Goal: Task Accomplishment & Management: Use online tool/utility

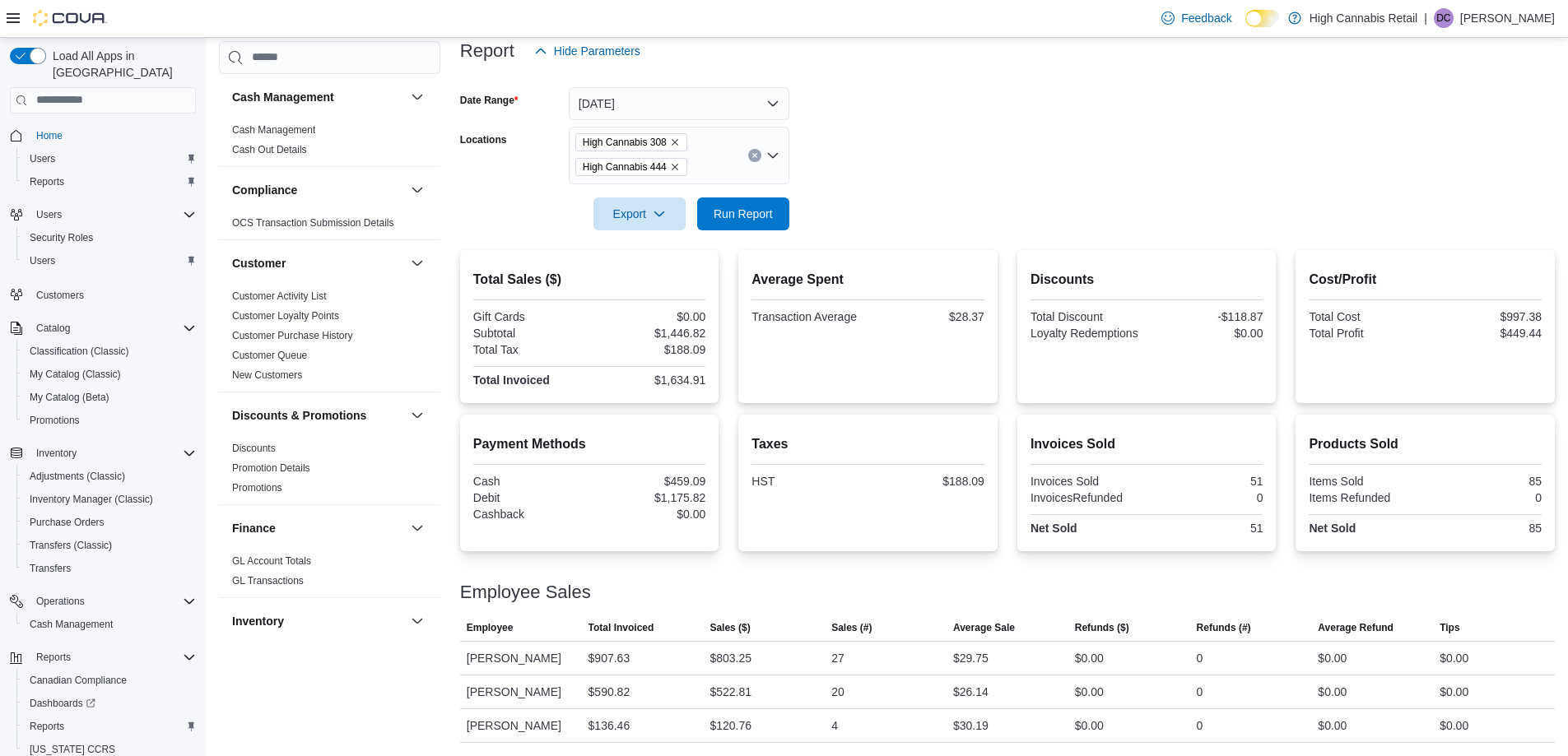
scroll to position [901, 0]
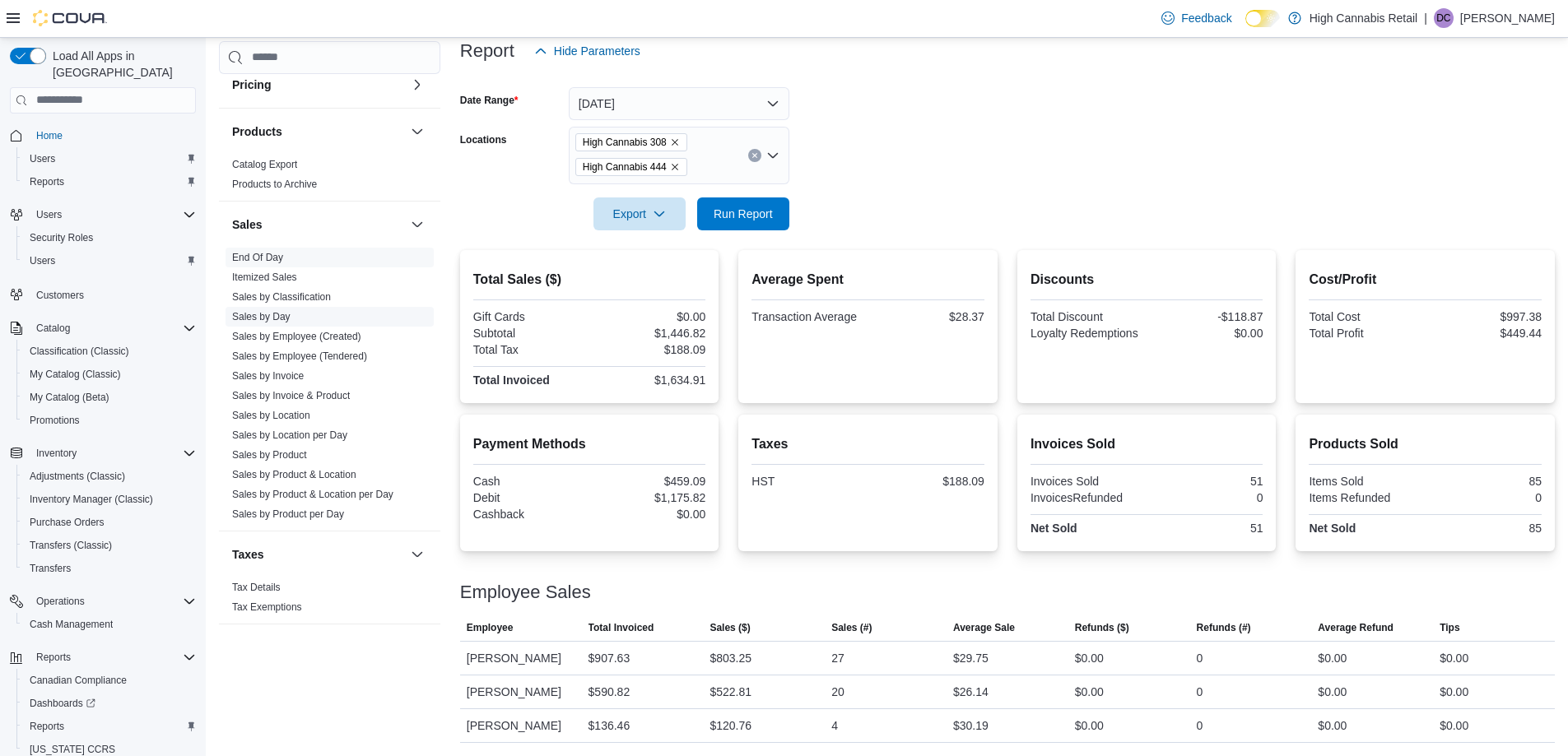
click at [286, 315] on link "Sales by Day" at bounding box center [262, 316] width 59 height 12
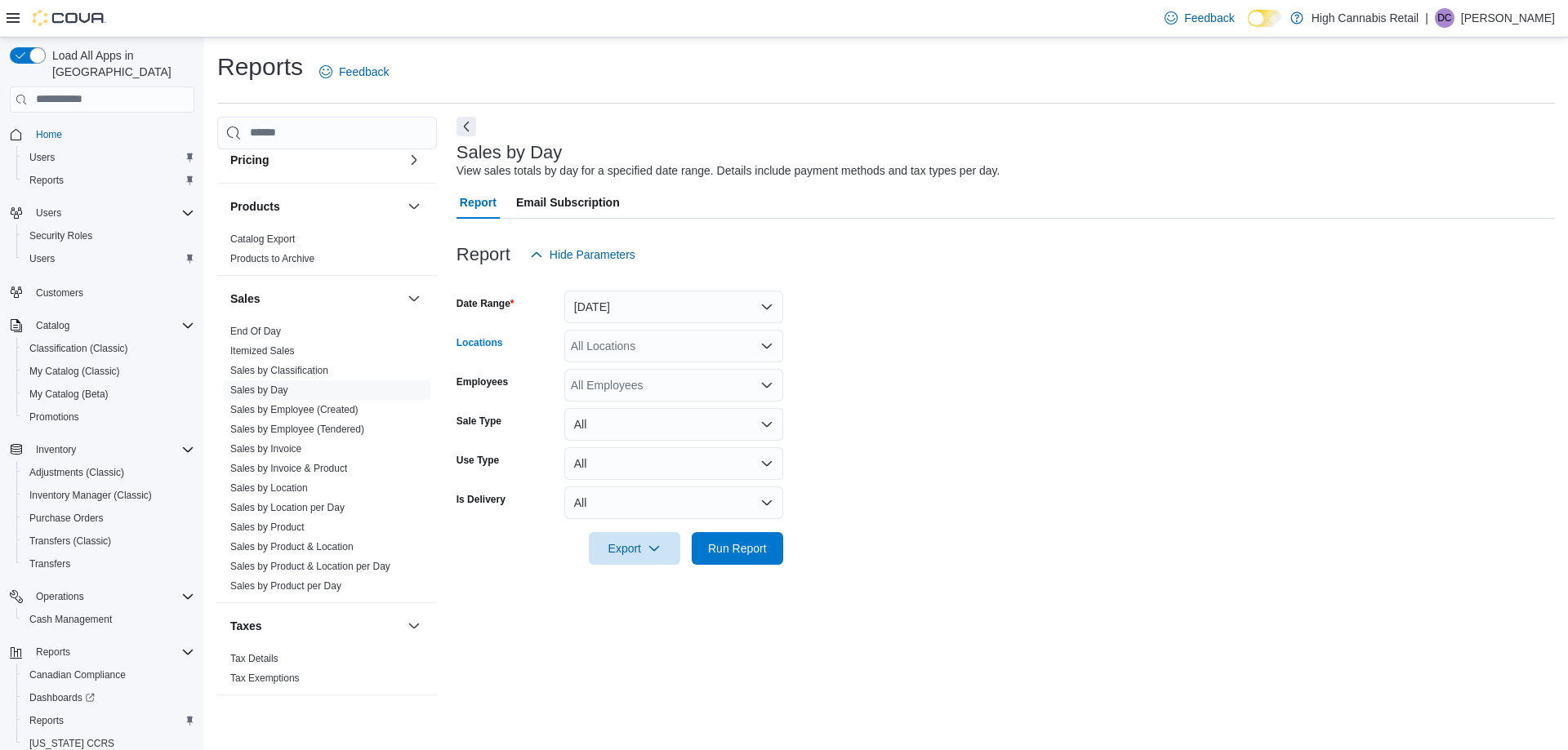
click at [766, 345] on icon "Open list of options" at bounding box center [766, 345] width 13 height 13
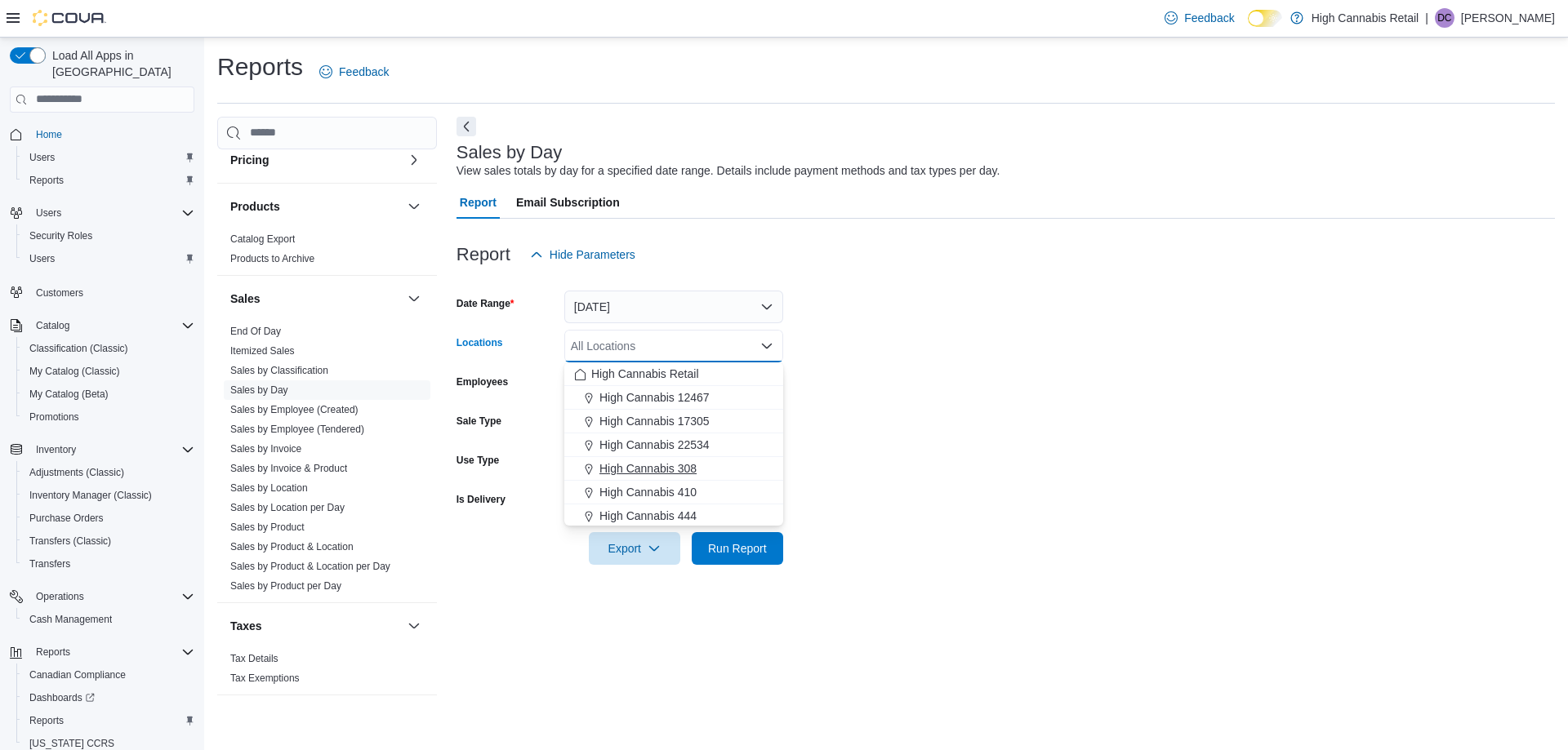
click at [709, 464] on div "High Cannabis 308" at bounding box center [673, 468] width 199 height 16
click at [918, 413] on form "Date Range [DATE] Locations High Cannabis 308 Combo box. Selected. High Cannabi…" at bounding box center [1005, 418] width 1099 height 294
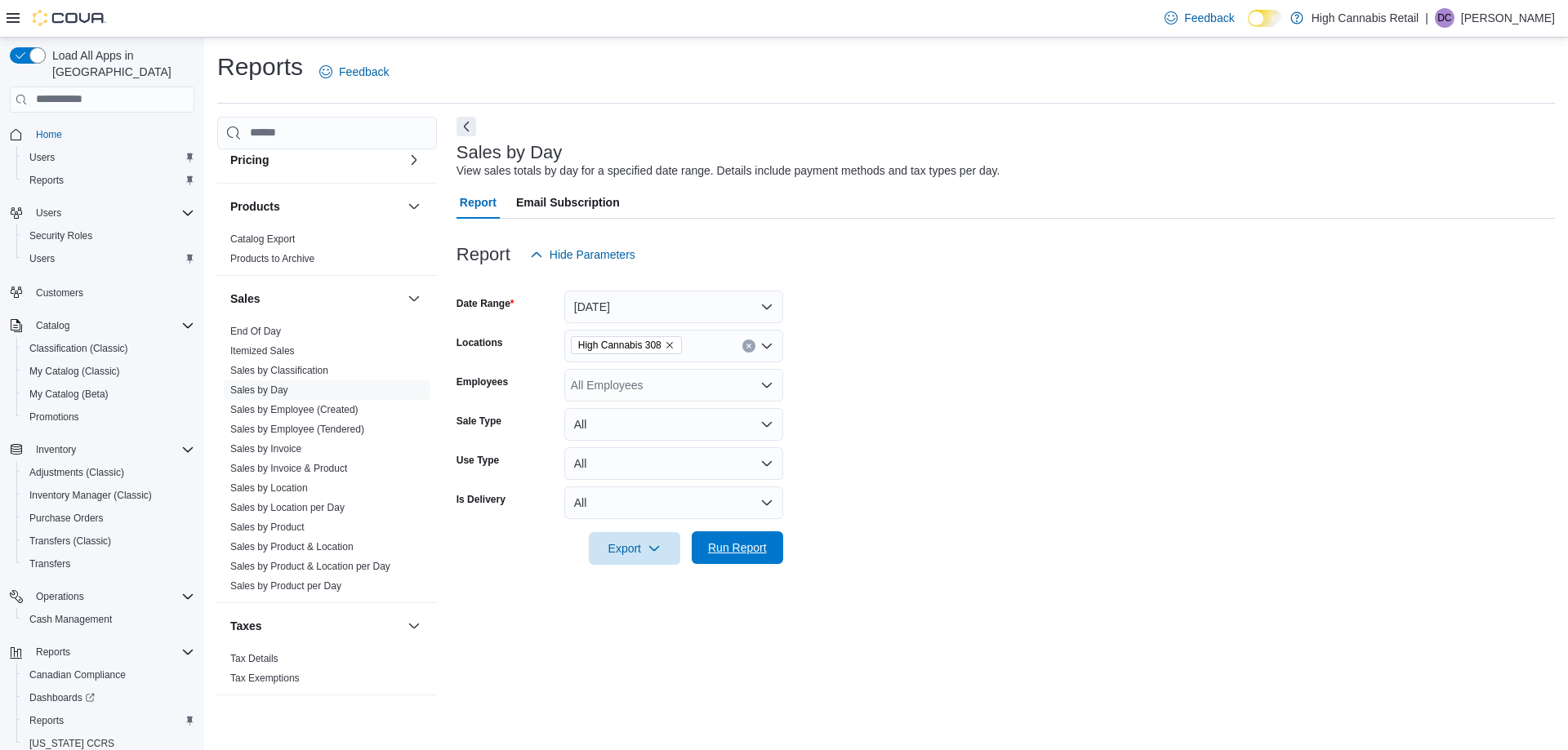
click at [764, 541] on span "Run Report" at bounding box center [737, 548] width 59 height 16
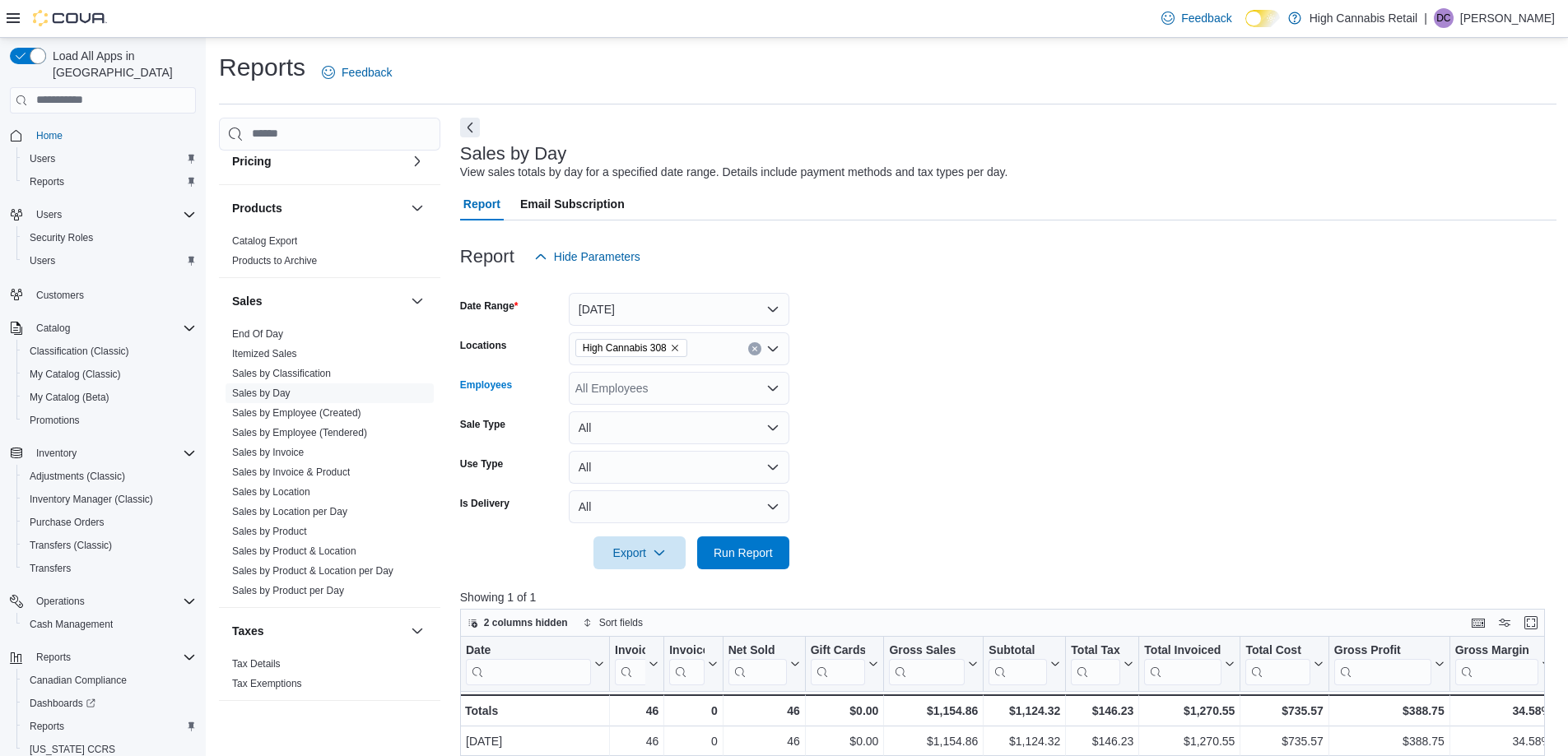
click at [778, 384] on icon "Open list of options" at bounding box center [772, 388] width 13 height 13
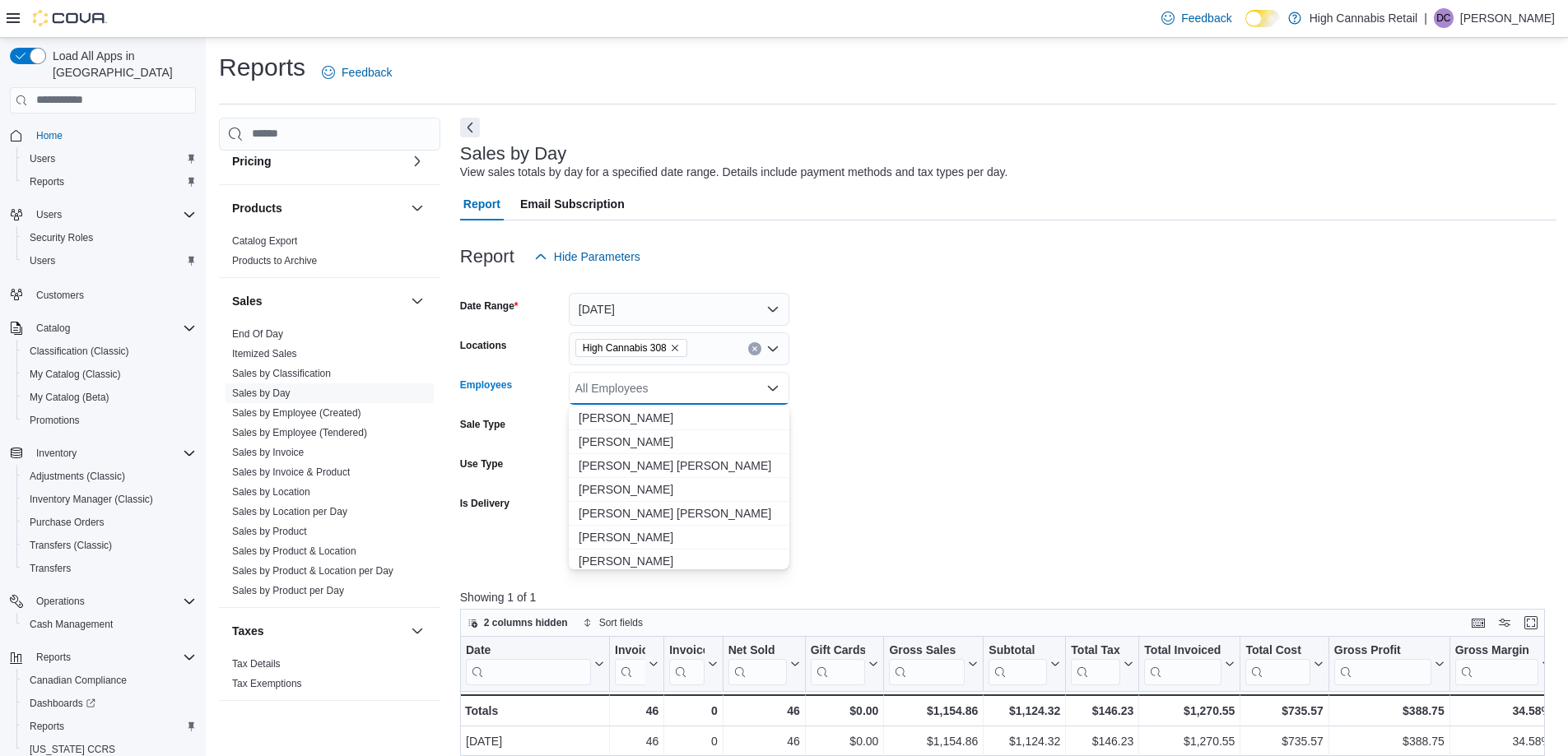
scroll to position [1809, 0]
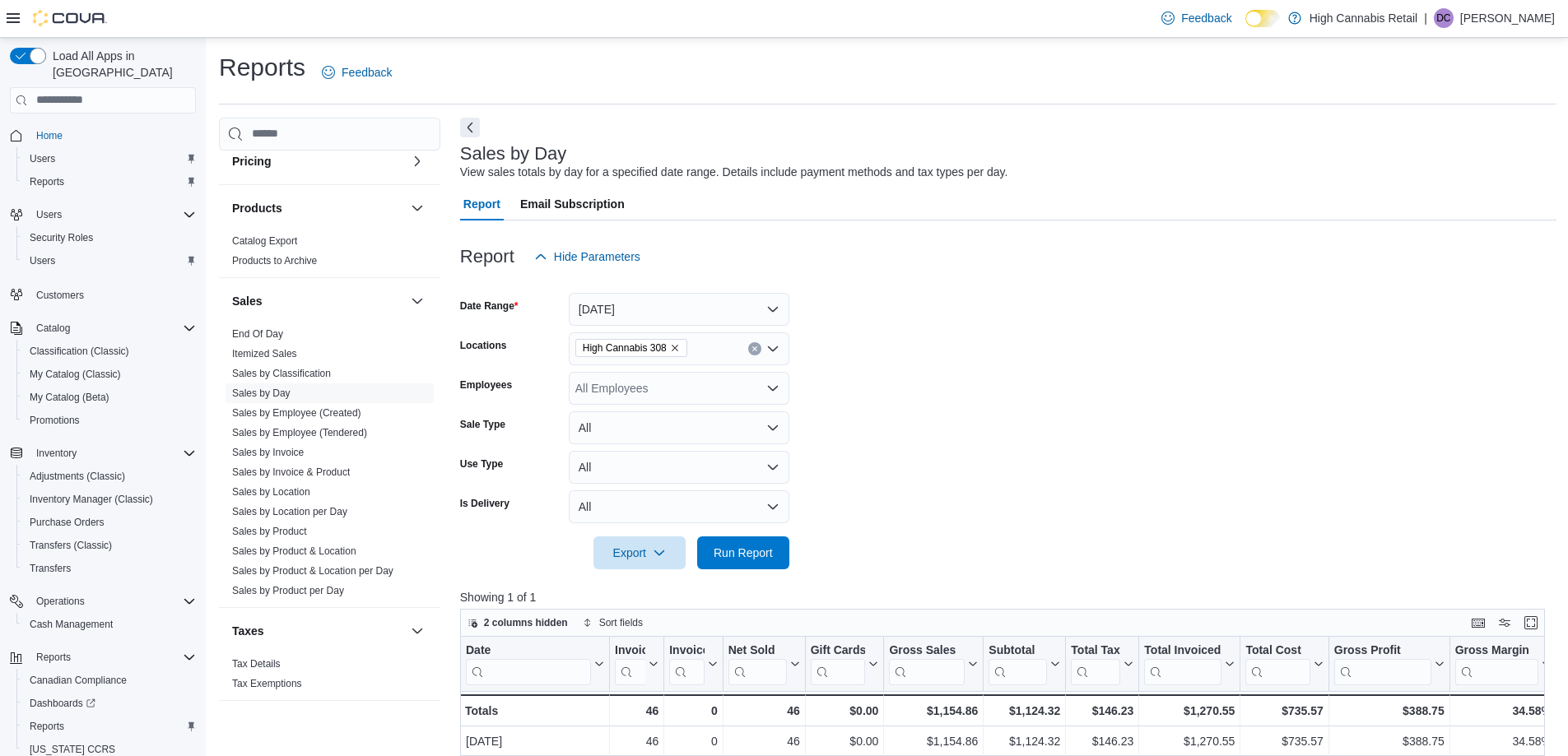
click at [1010, 448] on form "Date Range [DATE] Locations High Cannabis 308 Employees All Employees Sale Type…" at bounding box center [1008, 421] width 1096 height 297
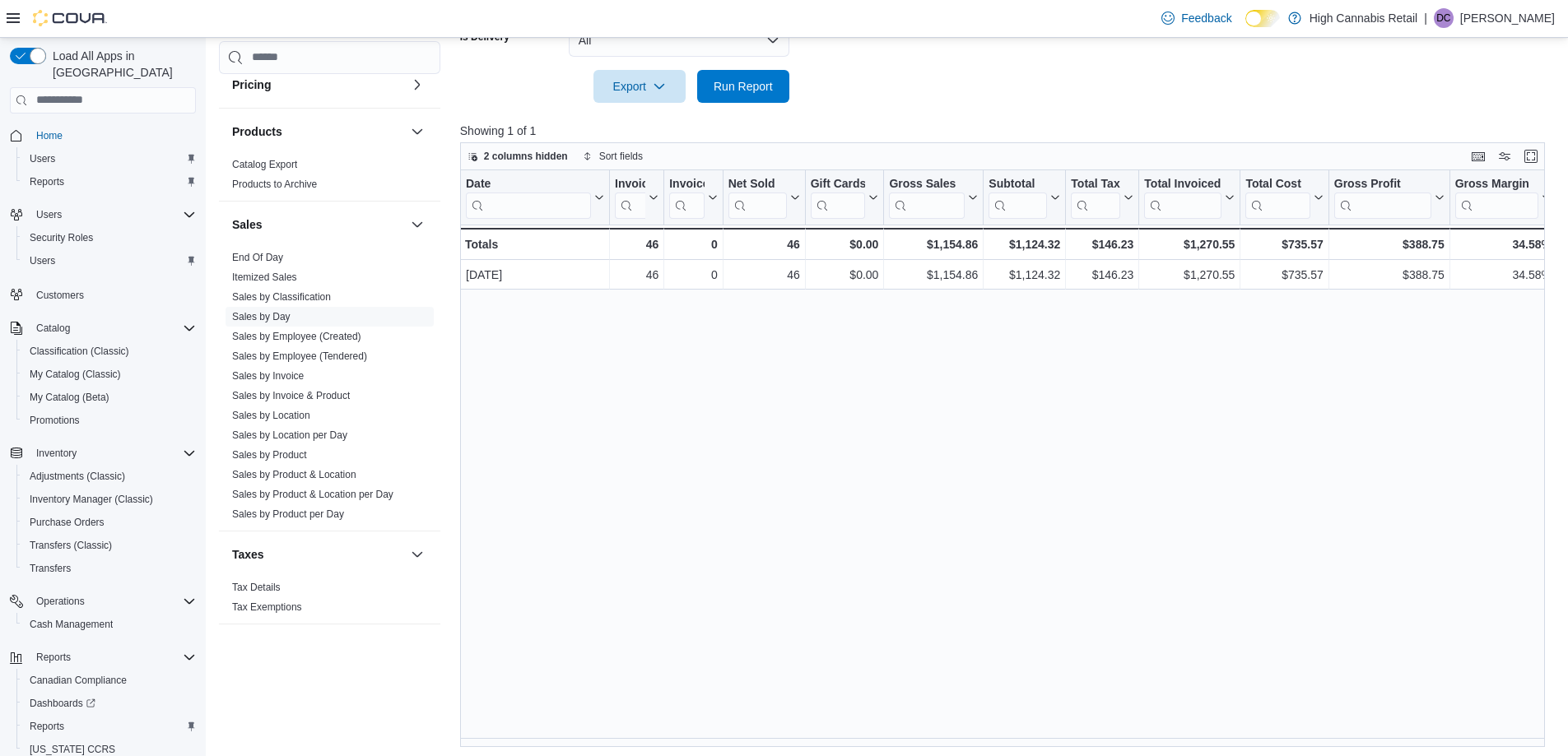
scroll to position [470, 0]
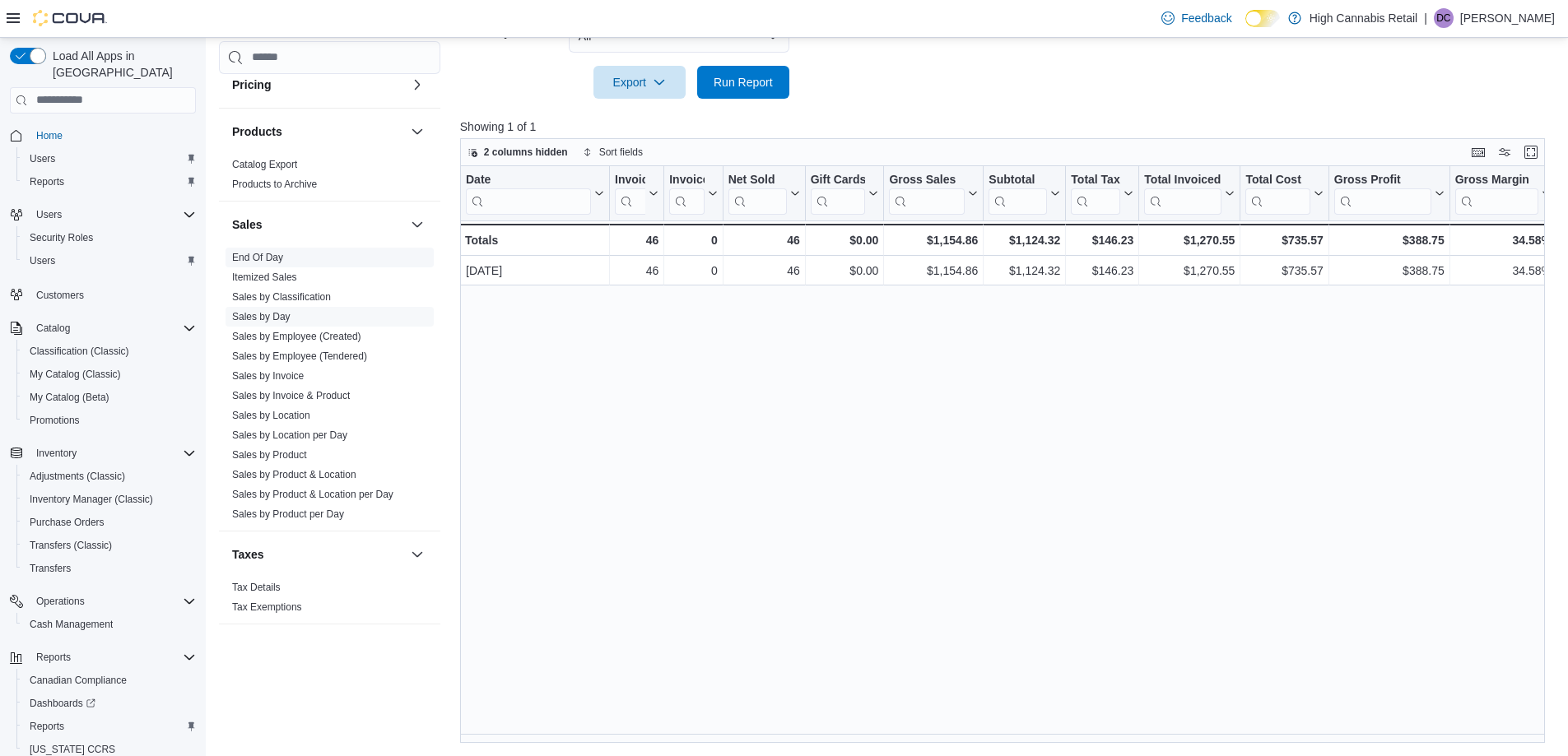
click at [254, 253] on link "End Of Day" at bounding box center [257, 257] width 51 height 12
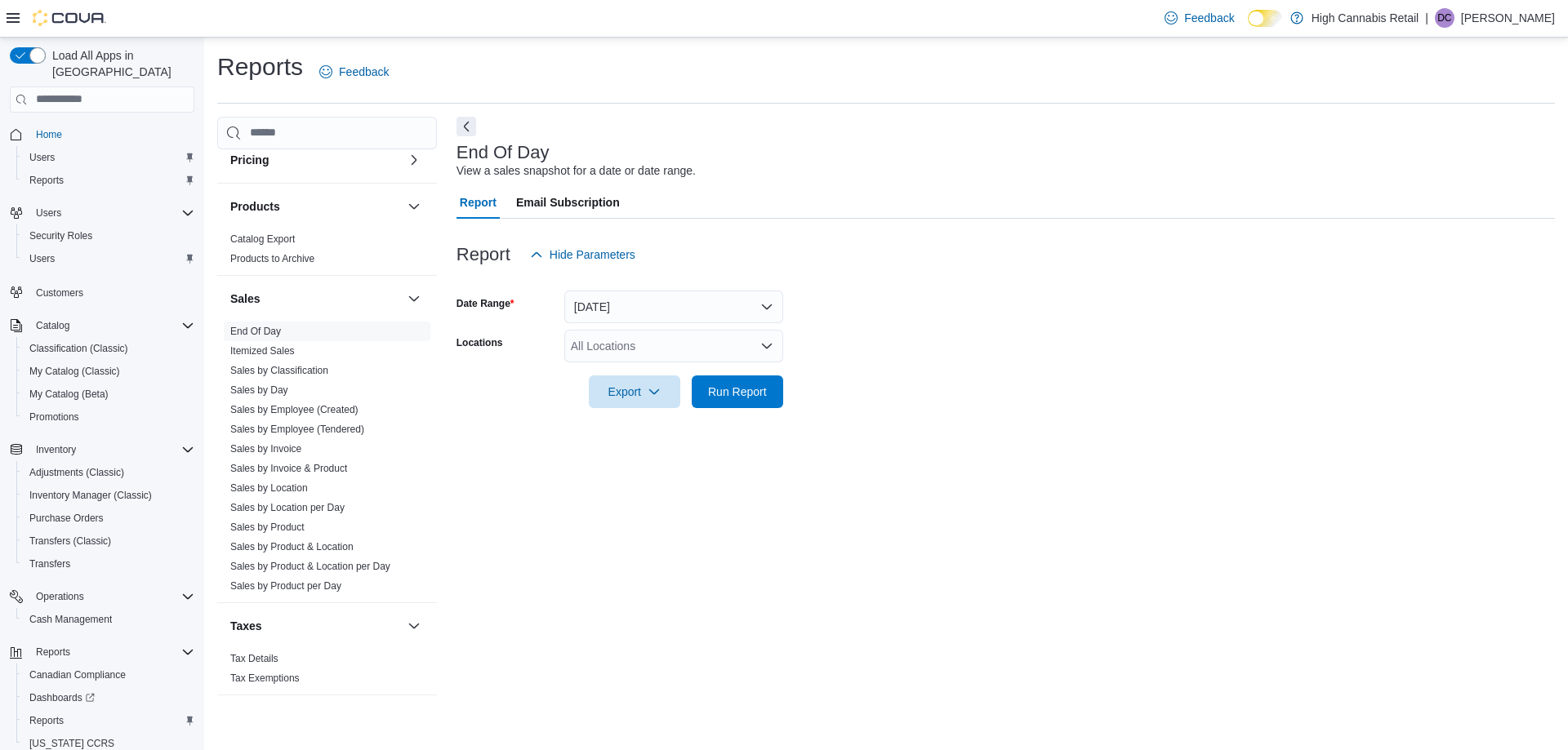
click at [767, 347] on icon "Open list of options" at bounding box center [766, 346] width 10 height 5
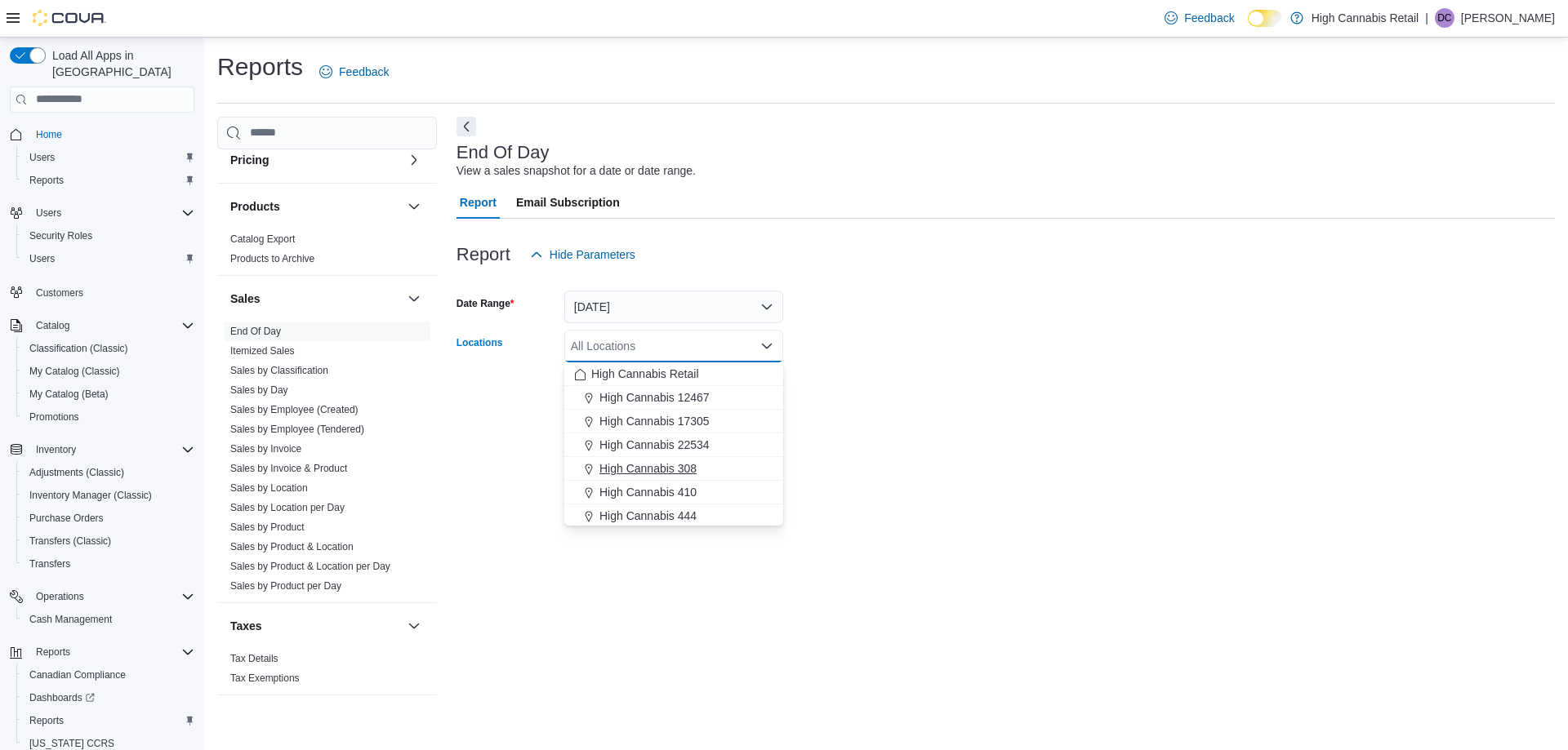
click at [689, 464] on span "High Cannabis 308" at bounding box center [648, 468] width 97 height 16
click at [696, 494] on span "High Cannabis 444" at bounding box center [648, 492] width 97 height 16
click at [766, 366] on div "High Cannabis 308 High Cannabis 444 Combo box. Selected. High Cannabis 308, Hig…" at bounding box center [674, 358] width 219 height 57
click at [764, 358] on icon "Close list of options" at bounding box center [766, 359] width 10 height 5
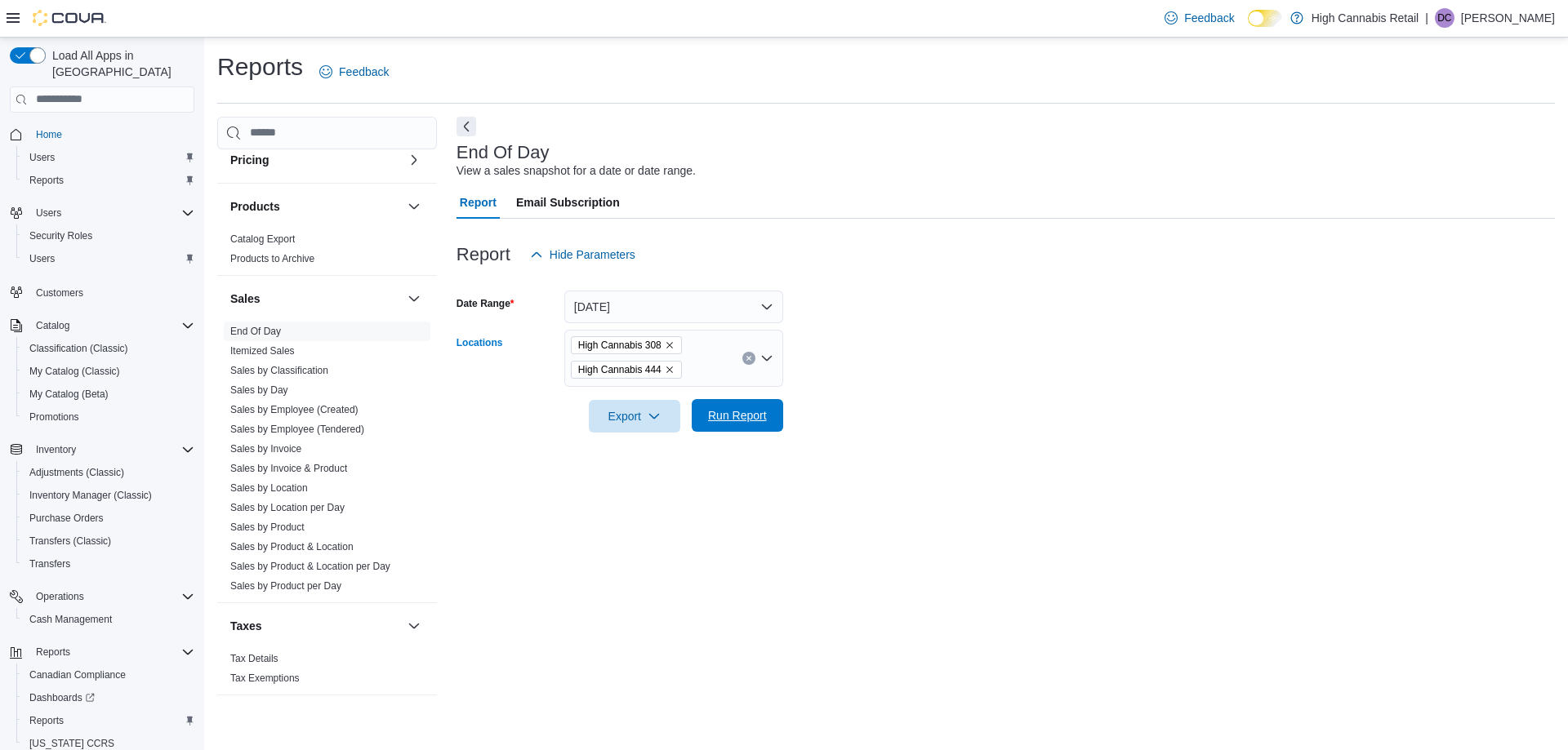
click at [730, 413] on span "Run Report" at bounding box center [737, 415] width 59 height 16
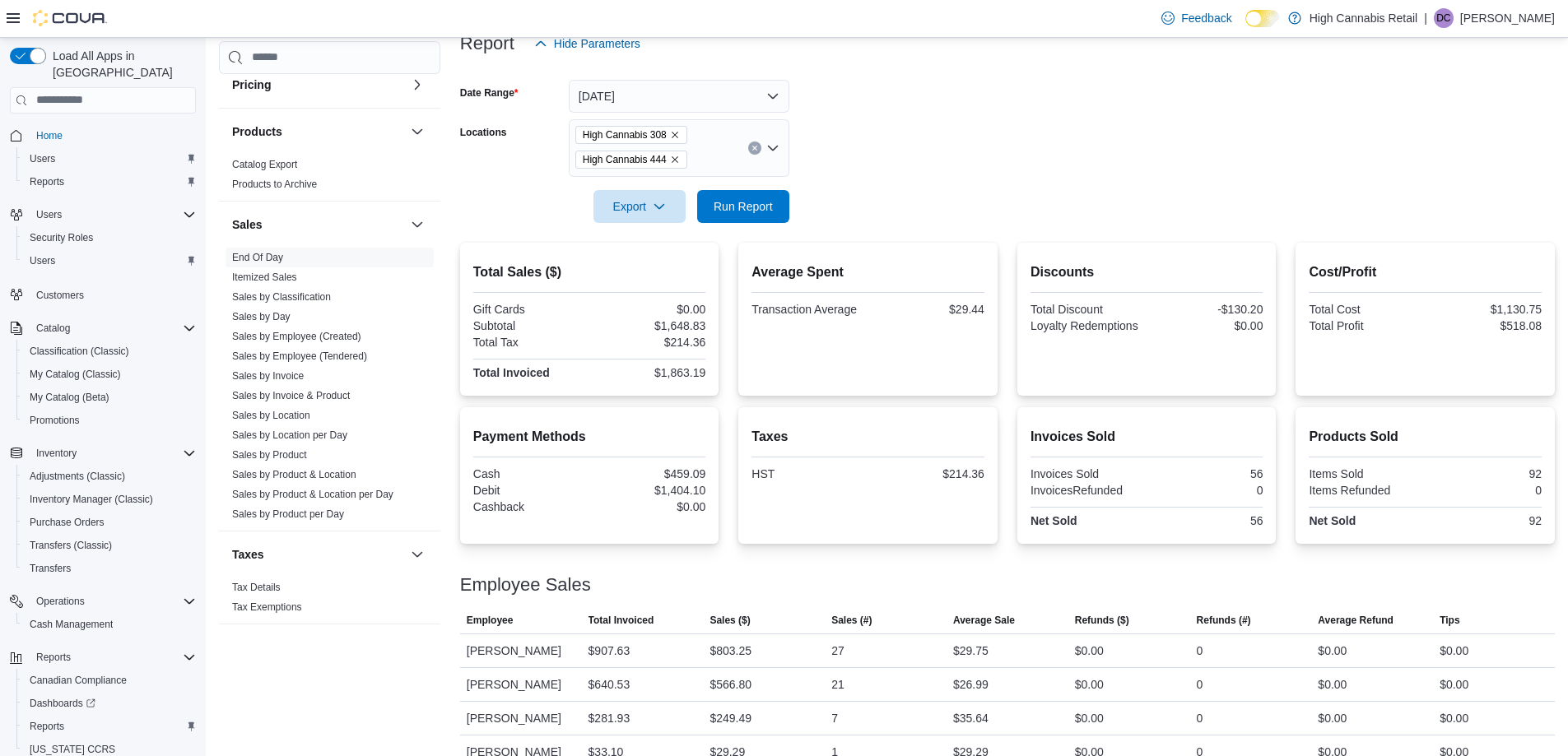
scroll to position [240, 0]
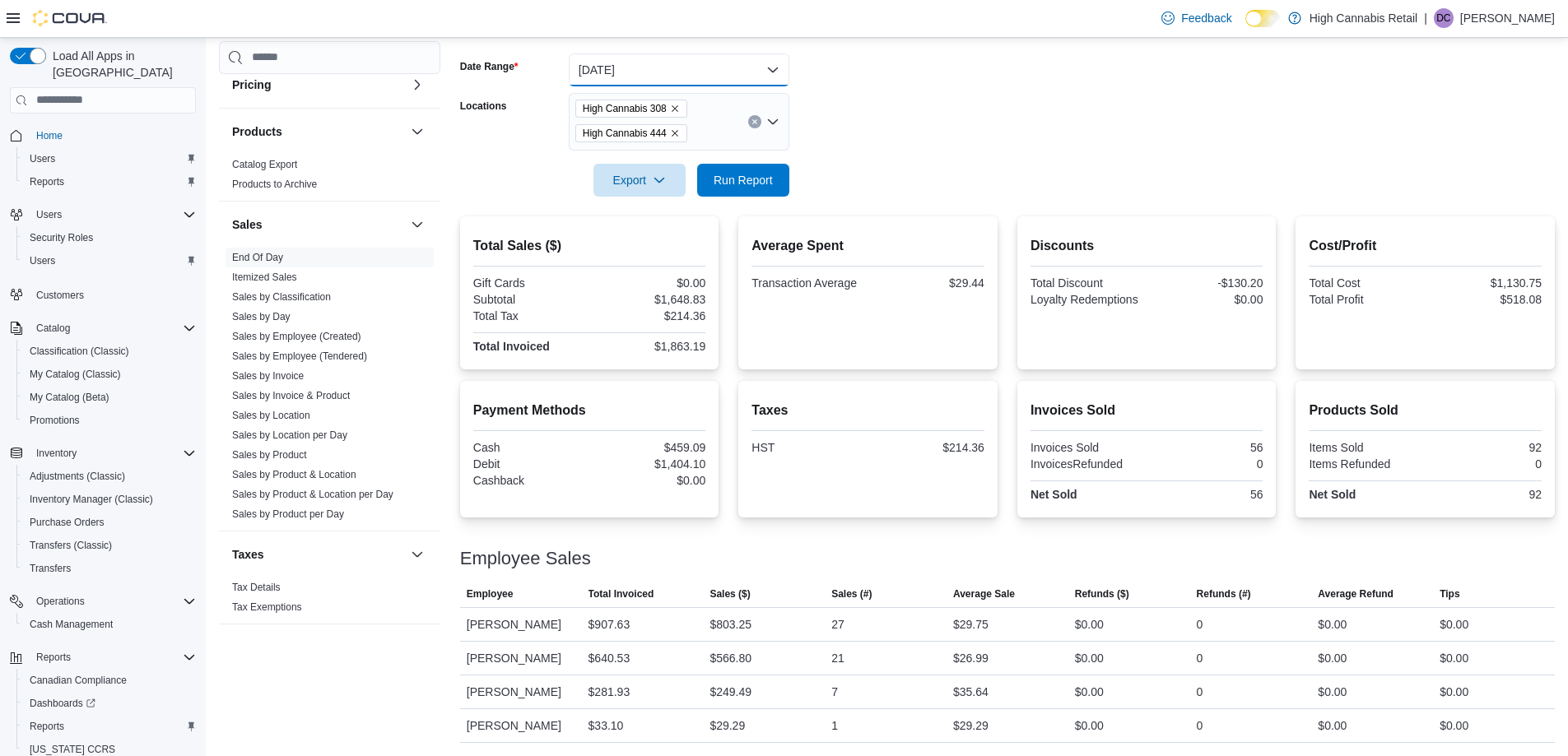
click at [772, 70] on button "[DATE]" at bounding box center [679, 69] width 221 height 33
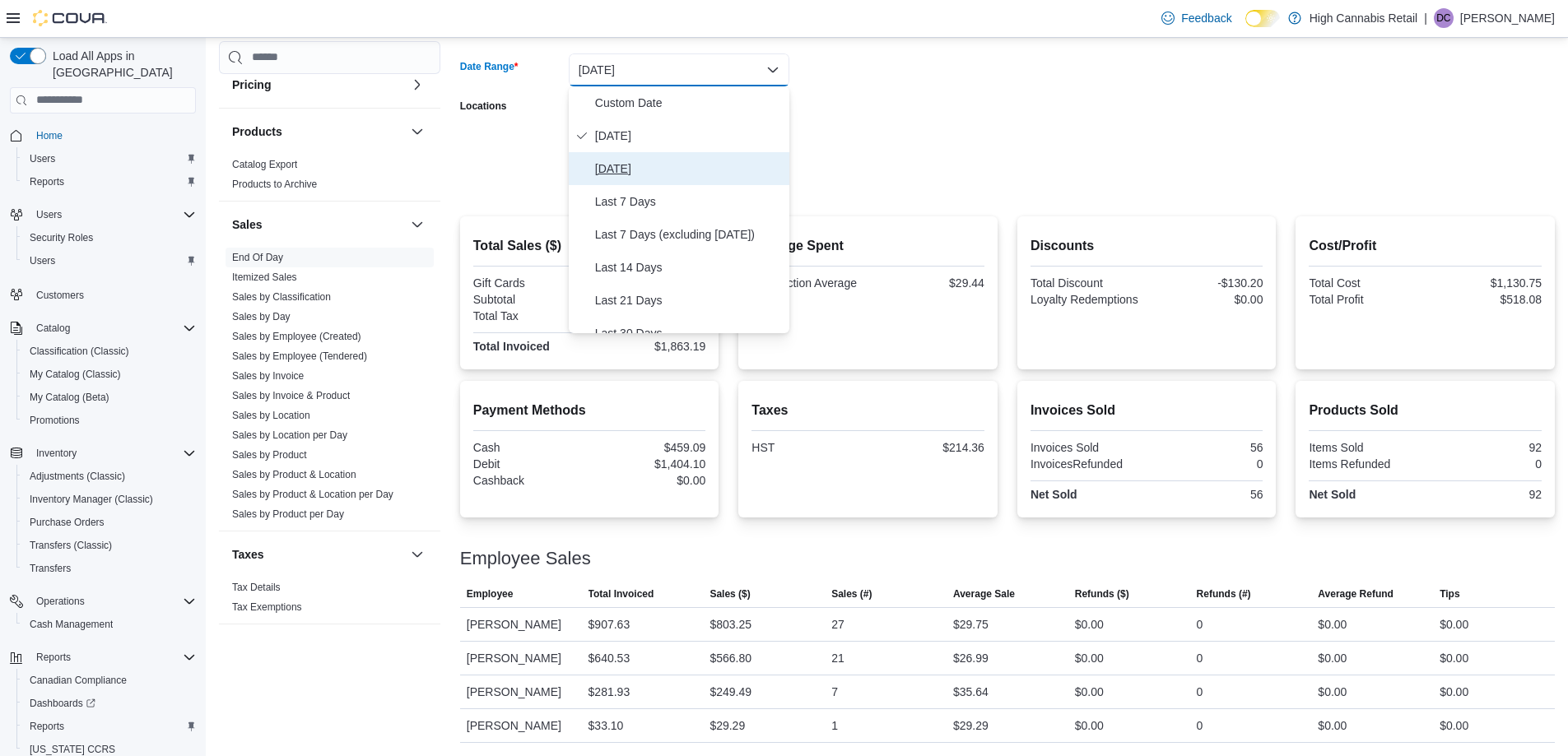
click at [664, 163] on span "[DATE]" at bounding box center [689, 168] width 188 height 20
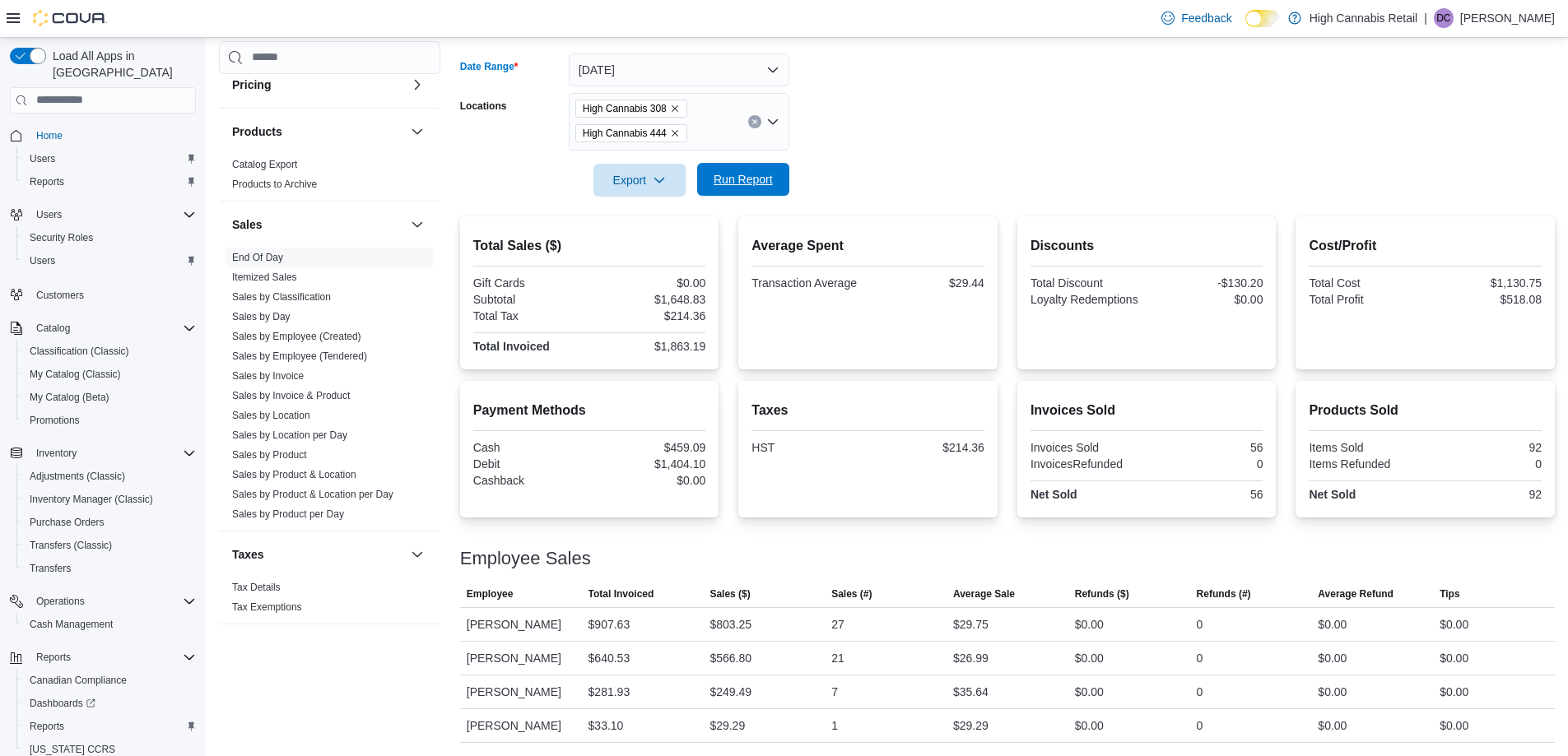
click at [757, 178] on span "Run Report" at bounding box center [743, 179] width 60 height 16
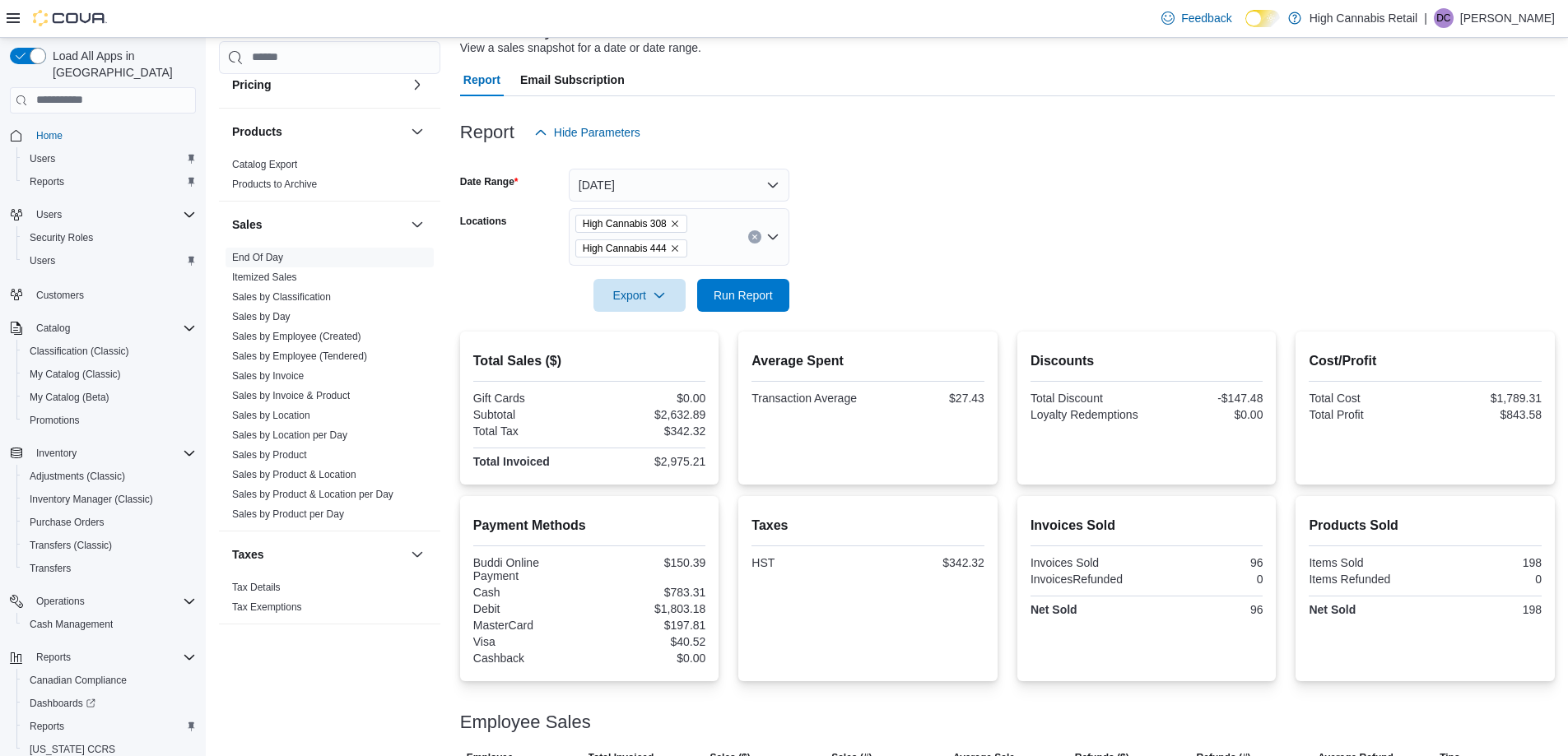
scroll to position [124, 0]
click at [739, 184] on button "[DATE]" at bounding box center [679, 185] width 221 height 33
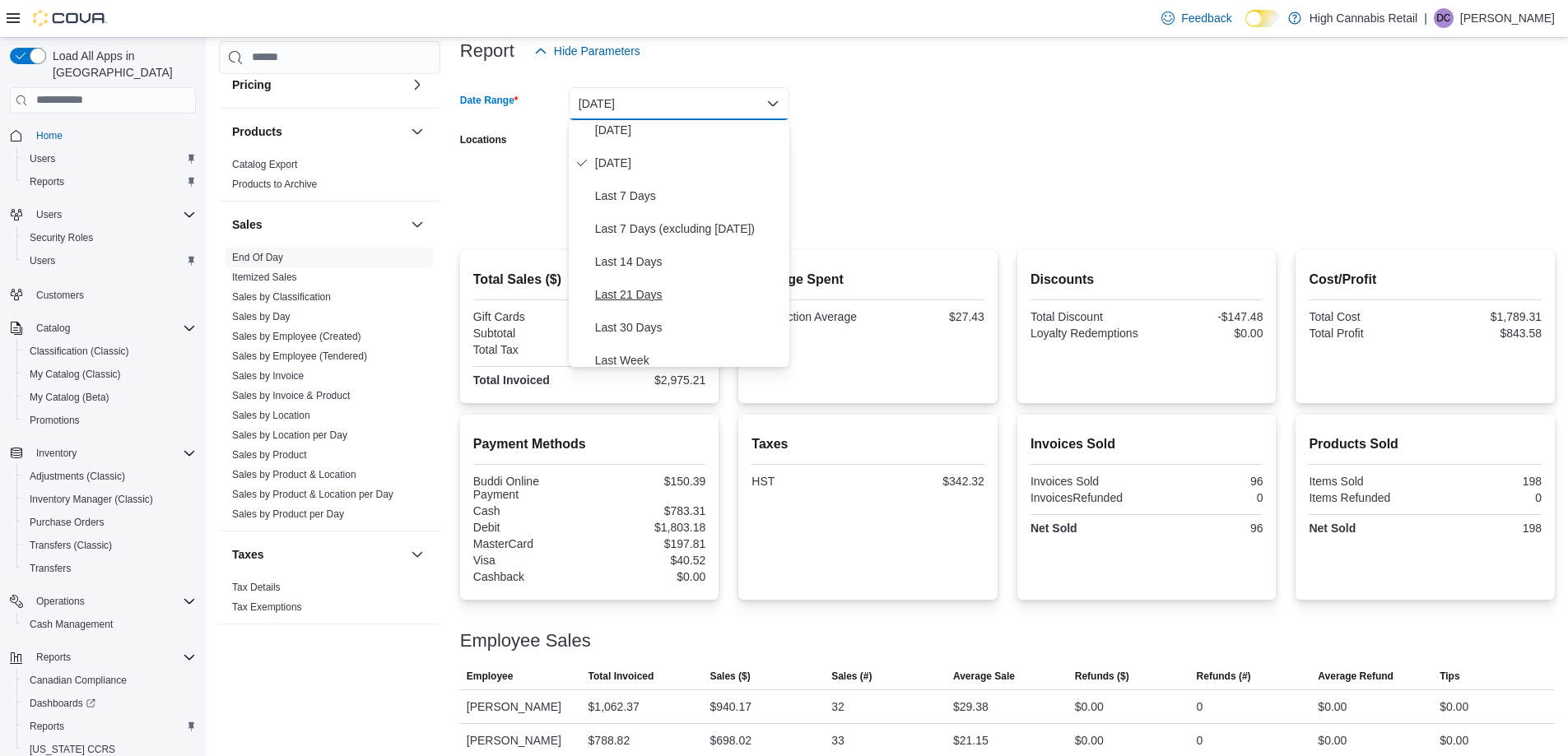
scroll to position [0, 0]
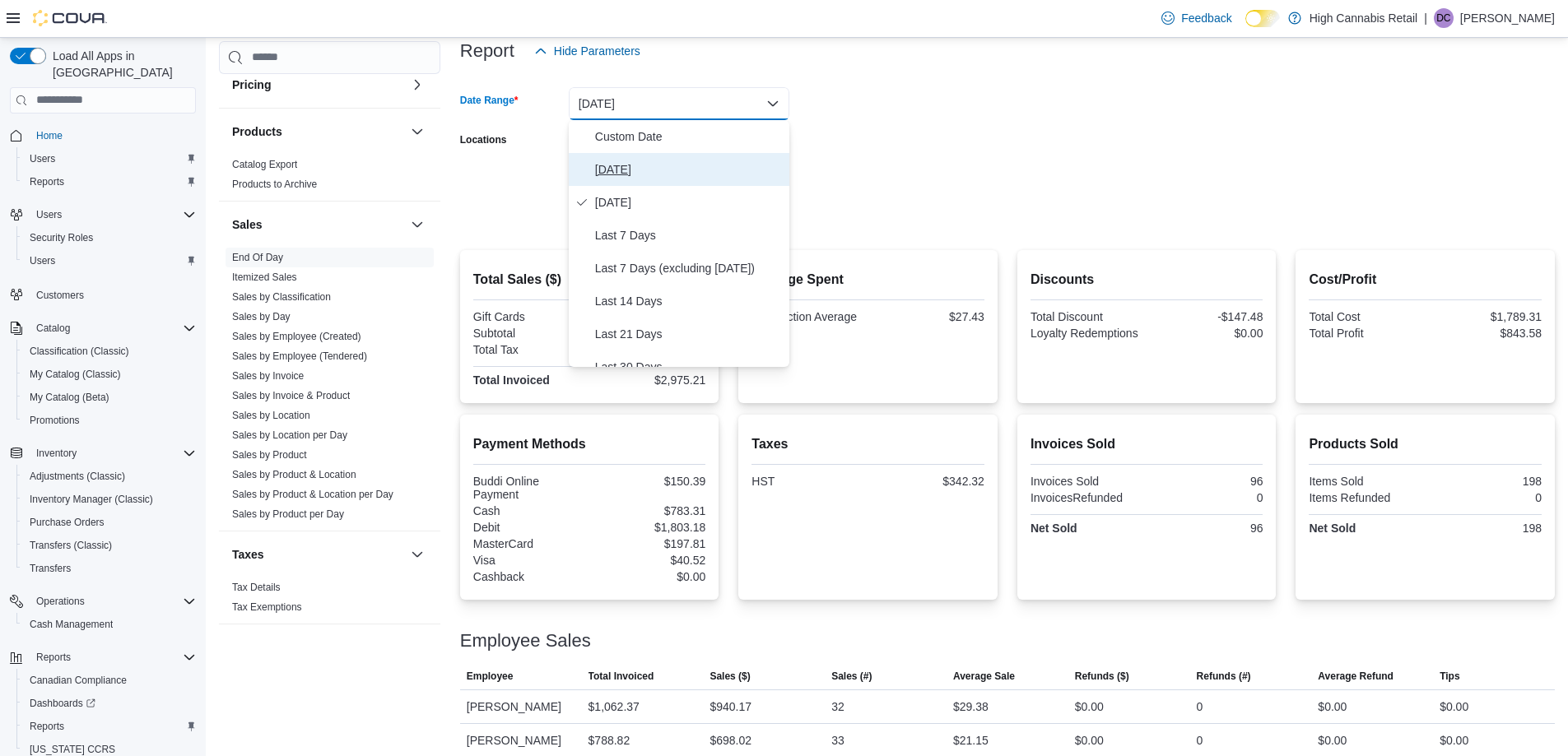
click at [614, 176] on span "[DATE]" at bounding box center [689, 169] width 188 height 20
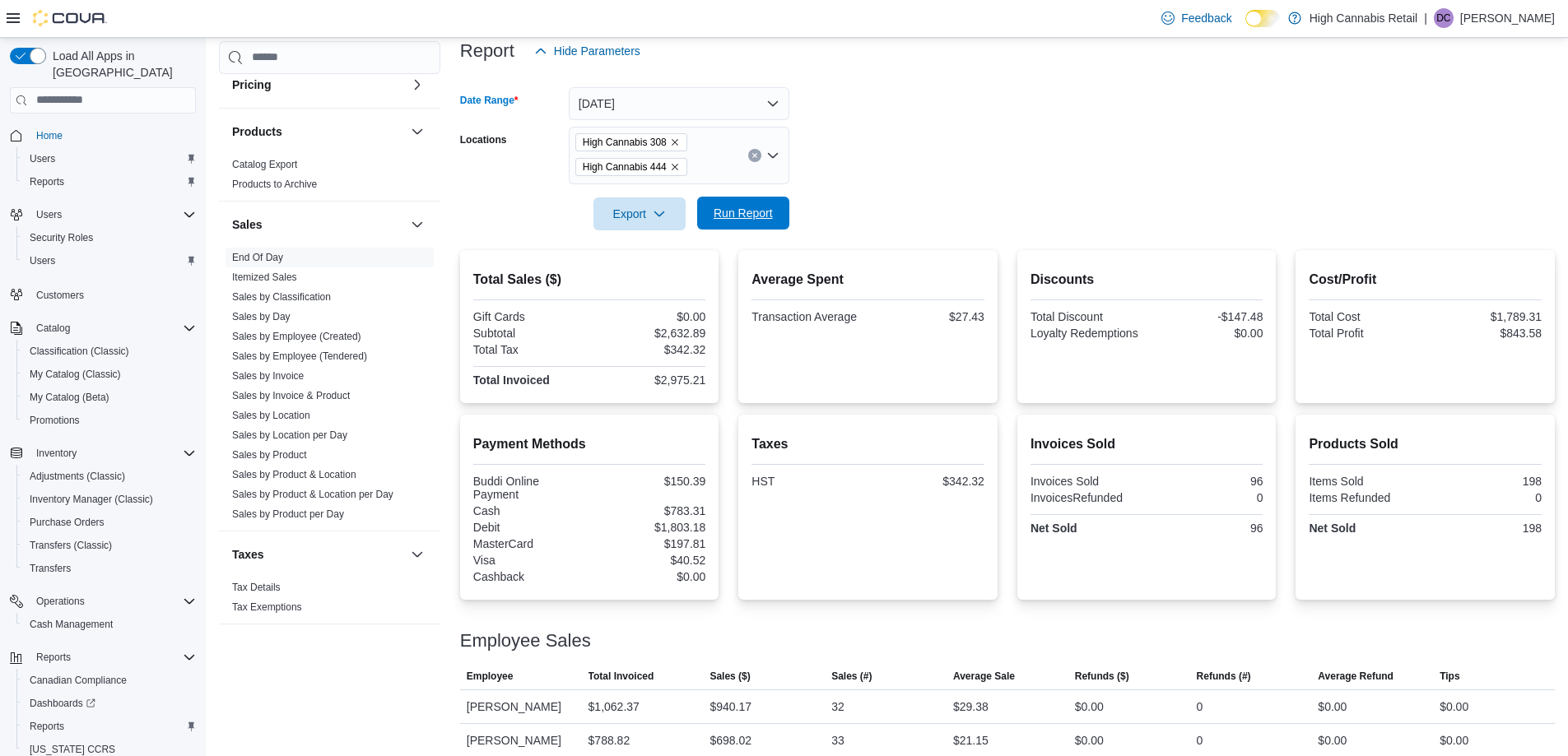
click at [772, 210] on span "Run Report" at bounding box center [743, 213] width 72 height 33
